Goal: Task Accomplishment & Management: Complete application form

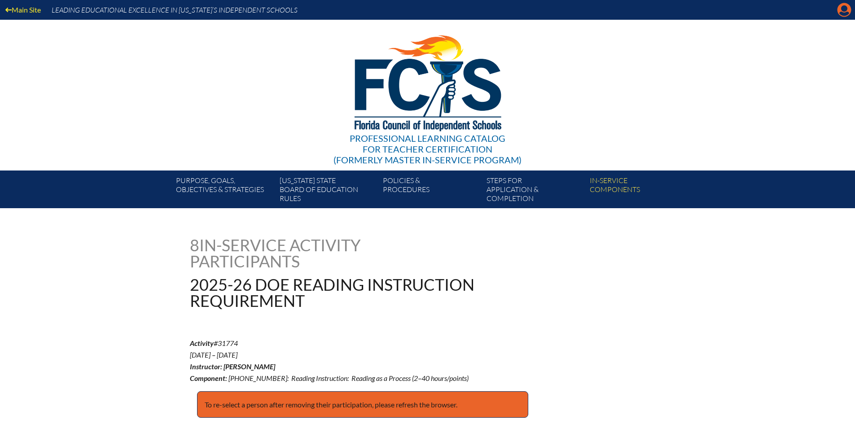
click at [849, 17] on icon "Manage account" at bounding box center [844, 10] width 14 height 14
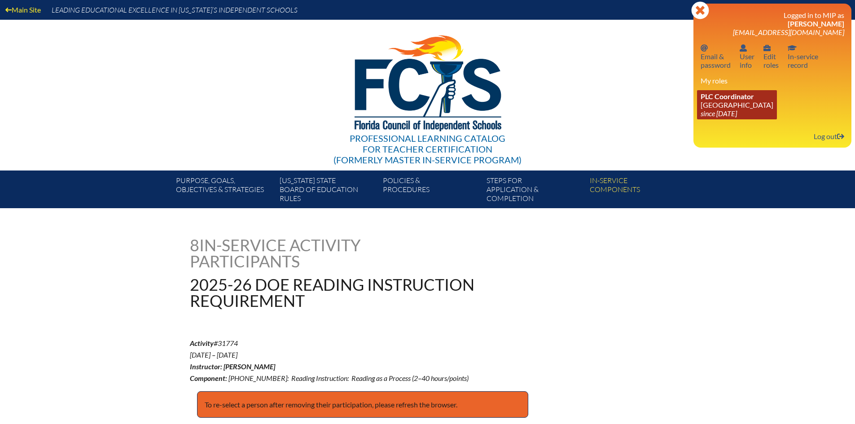
click at [731, 113] on icon "since [DATE]" at bounding box center [718, 113] width 36 height 9
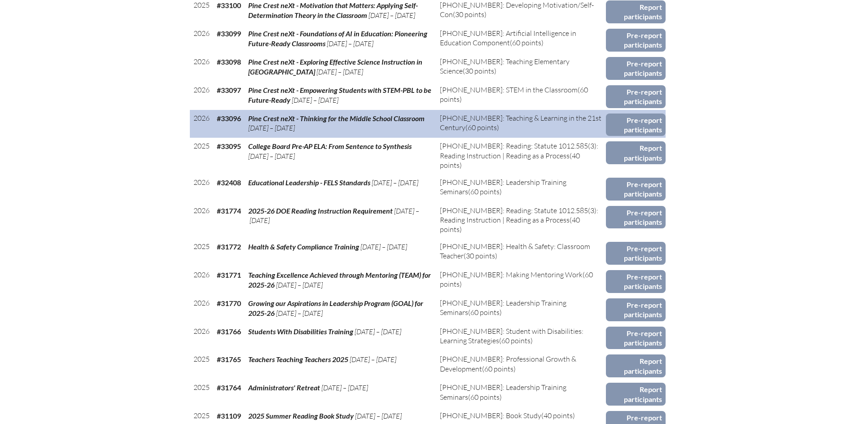
scroll to position [538, 0]
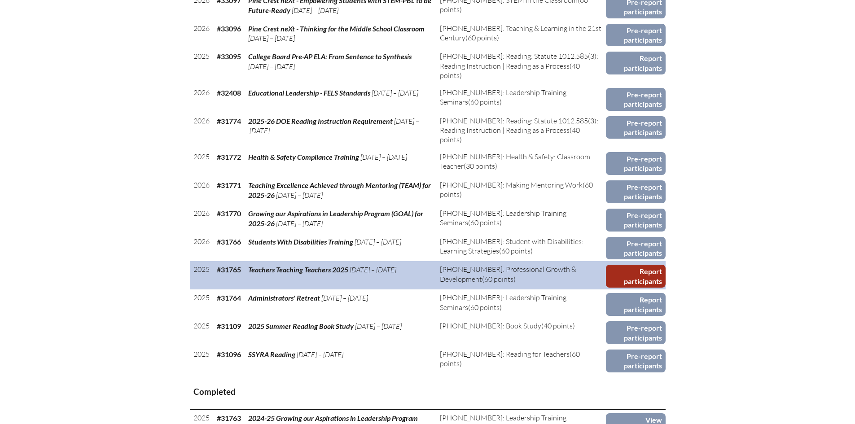
click at [647, 271] on link "Report participants" at bounding box center [636, 276] width 60 height 23
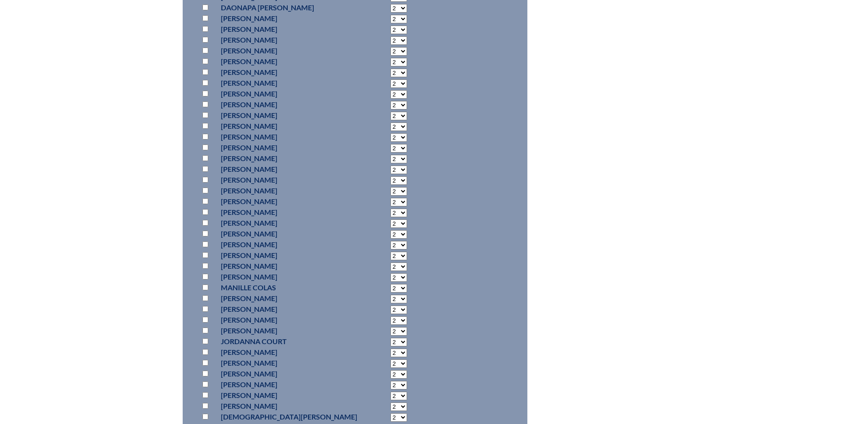
scroll to position [4729, 0]
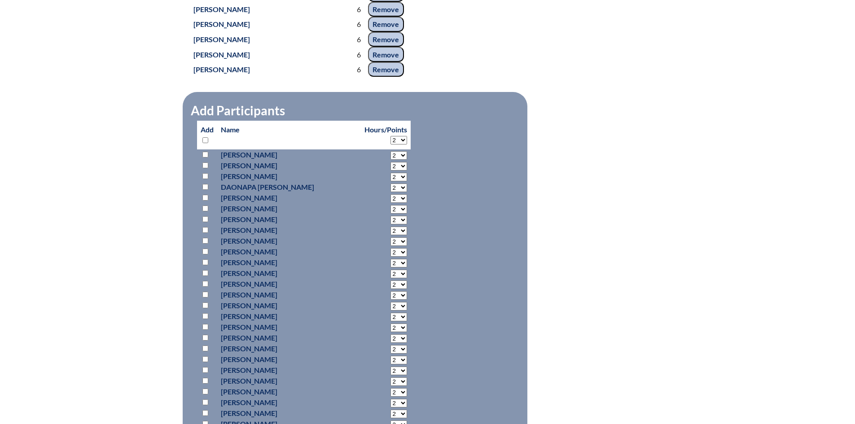
click at [204, 196] on input "checkbox" at bounding box center [205, 198] width 6 height 6
checkbox input "true"
click at [390, 160] on select "2 3 4 5 6 7 8 9 10 11 12 13 14 15 16 17 18 19 20 21 22 23" at bounding box center [398, 155] width 17 height 9
select select "6"
click at [390, 160] on select "2 3 4 5 6 7 8 9 10 11 12 13 14 15 16 17 18 19 20 21 22 23" at bounding box center [398, 155] width 17 height 9
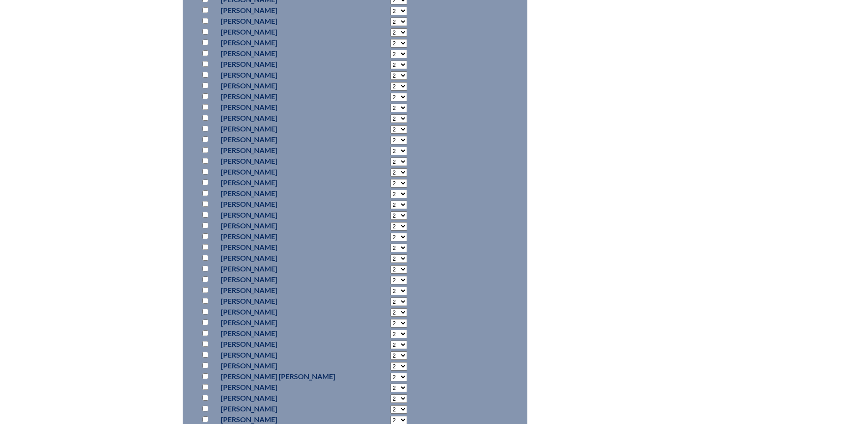
scroll to position [6978, 0]
click at [203, 229] on input "checkbox" at bounding box center [205, 232] width 6 height 6
checkbox input "true"
select select "6"
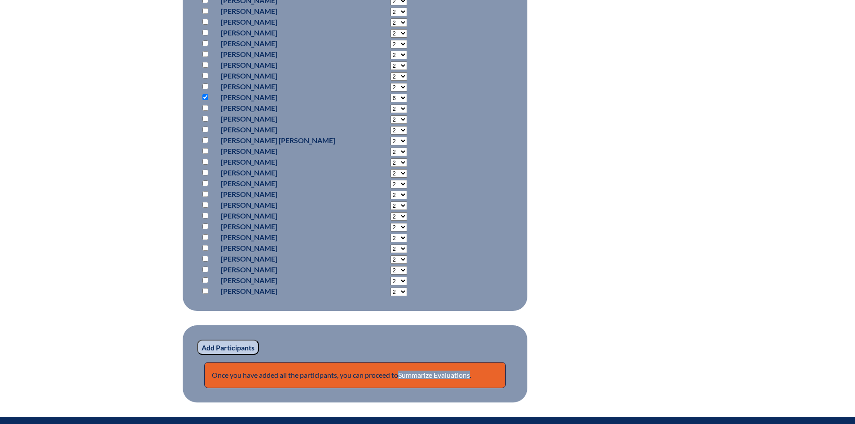
scroll to position [7234, 0]
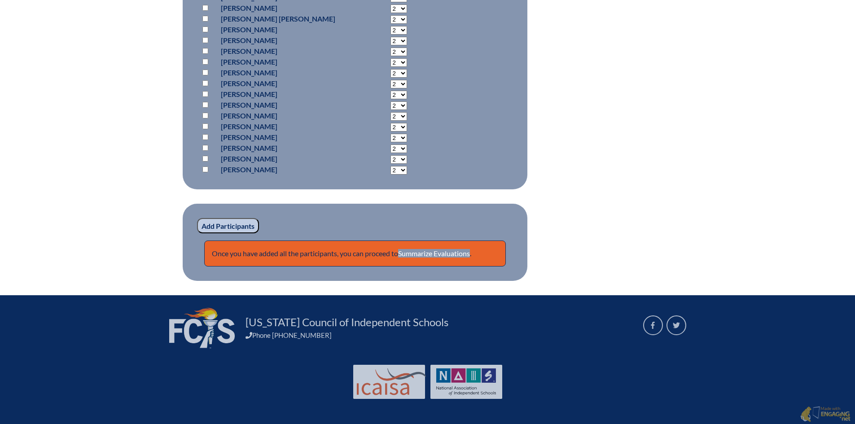
click at [225, 222] on input "Add Participants" at bounding box center [228, 225] width 62 height 15
